Goal: Information Seeking & Learning: Check status

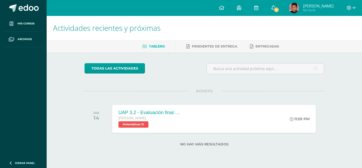
click at [275, 8] on span "5" at bounding box center [276, 10] width 6 height 6
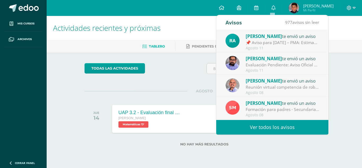
click at [302, 65] on div "Evaluación Pendiente: Aviso Oficial A todos los estudiantes: Se les informa que…" at bounding box center [283, 65] width 74 height 6
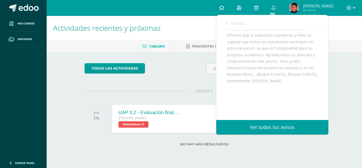
scroll to position [79, 0]
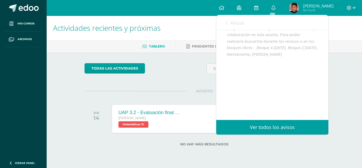
click at [227, 21] on icon at bounding box center [226, 23] width 2 height 4
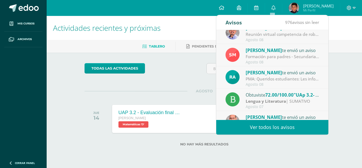
scroll to position [53, 0]
click at [291, 52] on div "[PERSON_NAME] te envió un aviso" at bounding box center [283, 49] width 74 height 7
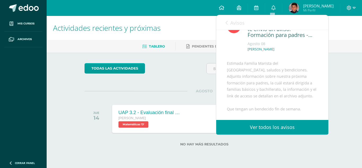
scroll to position [26, 0]
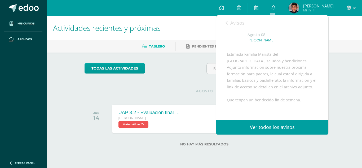
click at [228, 28] on link "Avisos" at bounding box center [234, 22] width 19 height 15
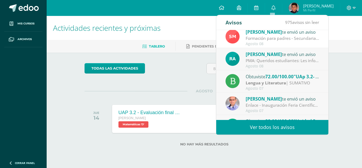
scroll to position [62, 0]
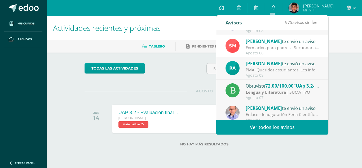
click at [302, 72] on div "PMA: Queridos estudiantes: Les informo que la próxima semana se realizarán las …" at bounding box center [283, 70] width 74 height 6
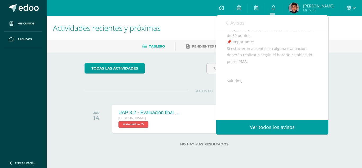
scroll to position [106, 0]
drag, startPoint x: 233, startPoint y: 20, endPoint x: 287, endPoint y: 3, distance: 56.4
click at [236, 20] on span "Avisos" at bounding box center [237, 23] width 14 height 6
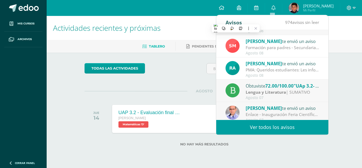
click at [307, 2] on link "[PERSON_NAME] Mi Perfil" at bounding box center [311, 8] width 58 height 16
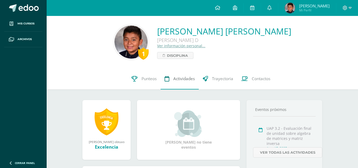
drag, startPoint x: 180, startPoint y: 82, endPoint x: 183, endPoint y: 83, distance: 3.4
click at [180, 82] on link "Actividades" at bounding box center [180, 78] width 38 height 21
click at [140, 78] on link "Punteos" at bounding box center [143, 78] width 33 height 21
